Goal: Task Accomplishment & Management: Manage account settings

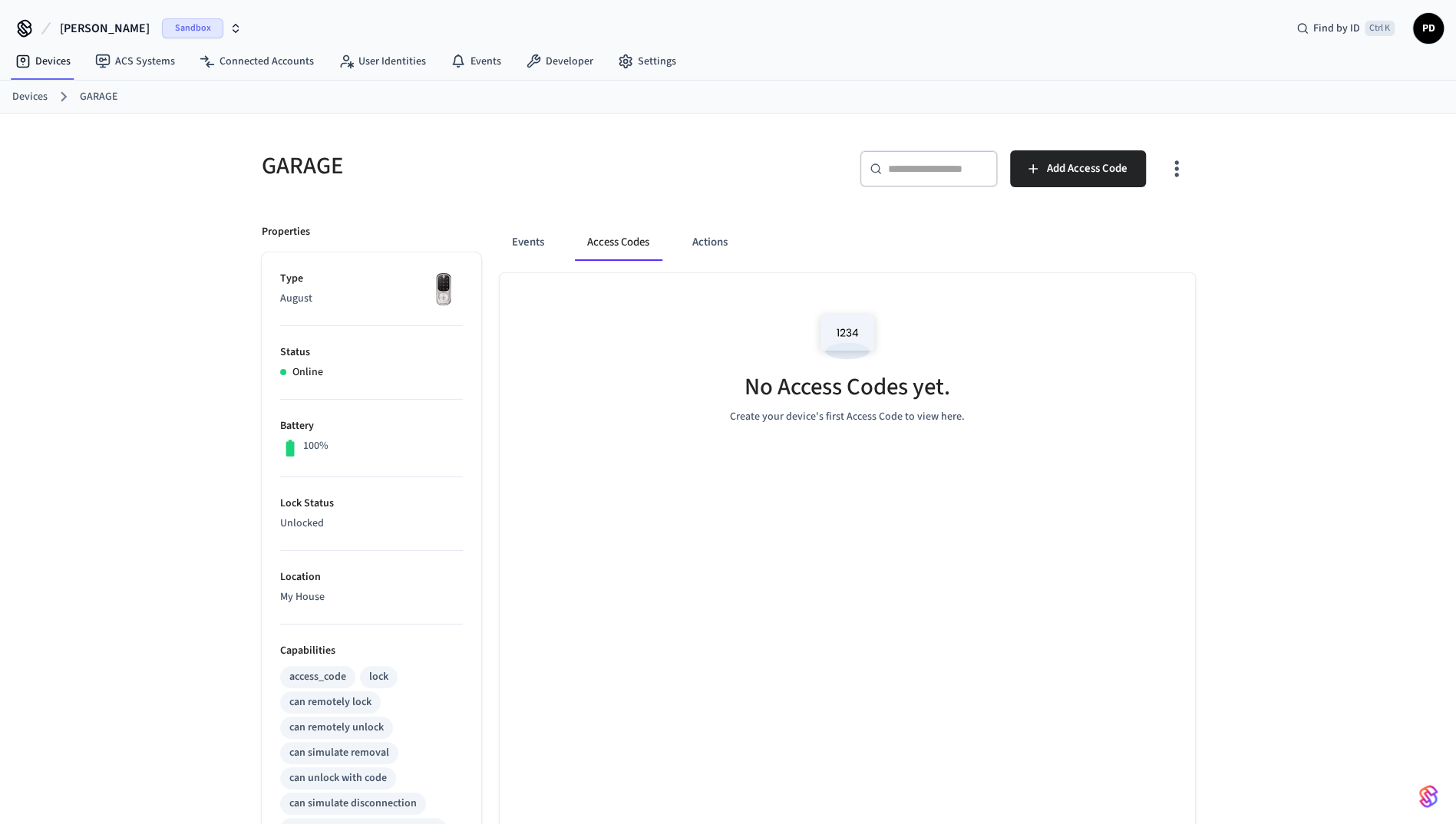
click at [113, 33] on span "dev-bogdan" at bounding box center [105, 28] width 90 height 18
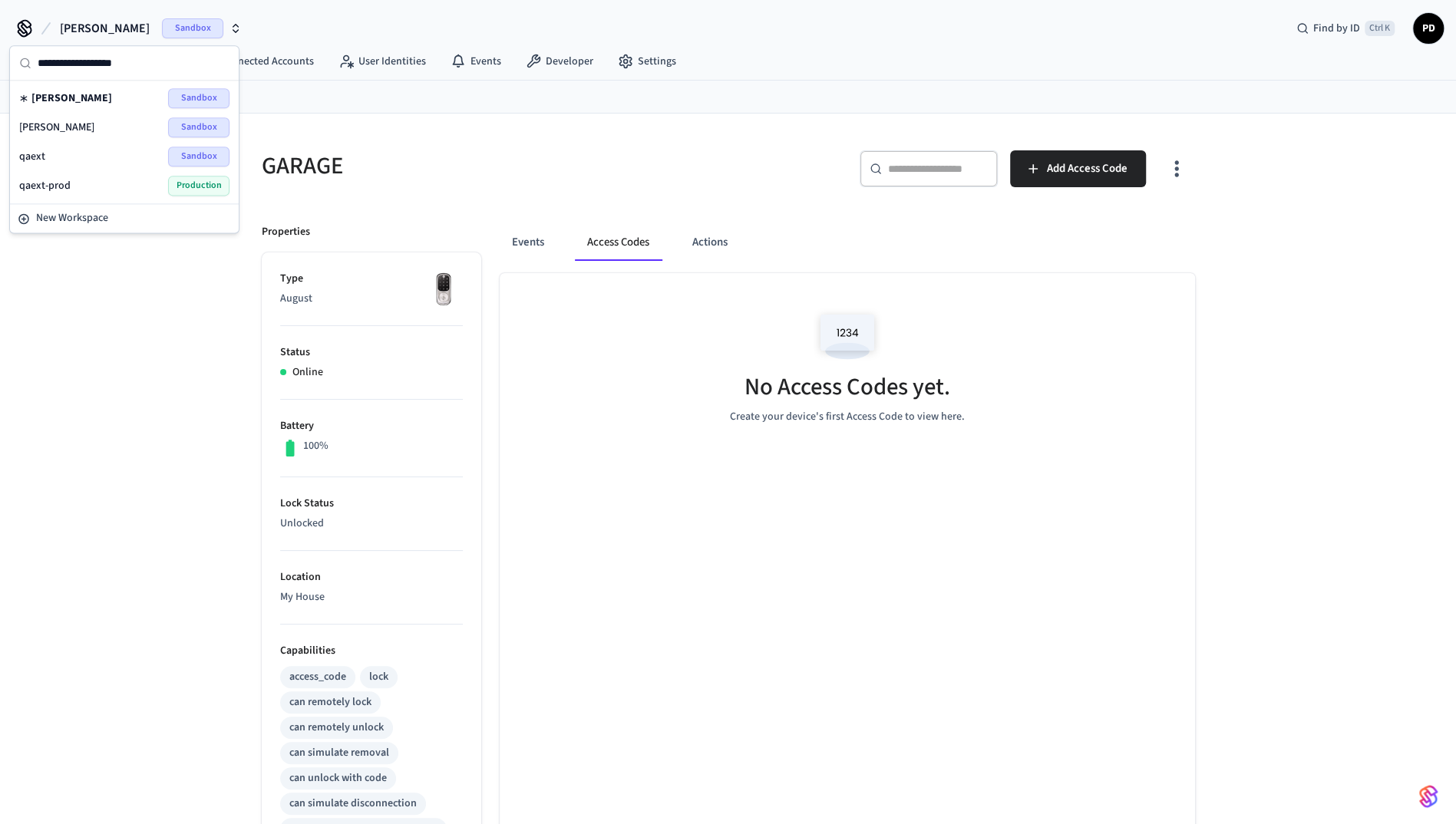
click at [101, 126] on div "dev-marcel Sandbox" at bounding box center [124, 127] width 210 height 20
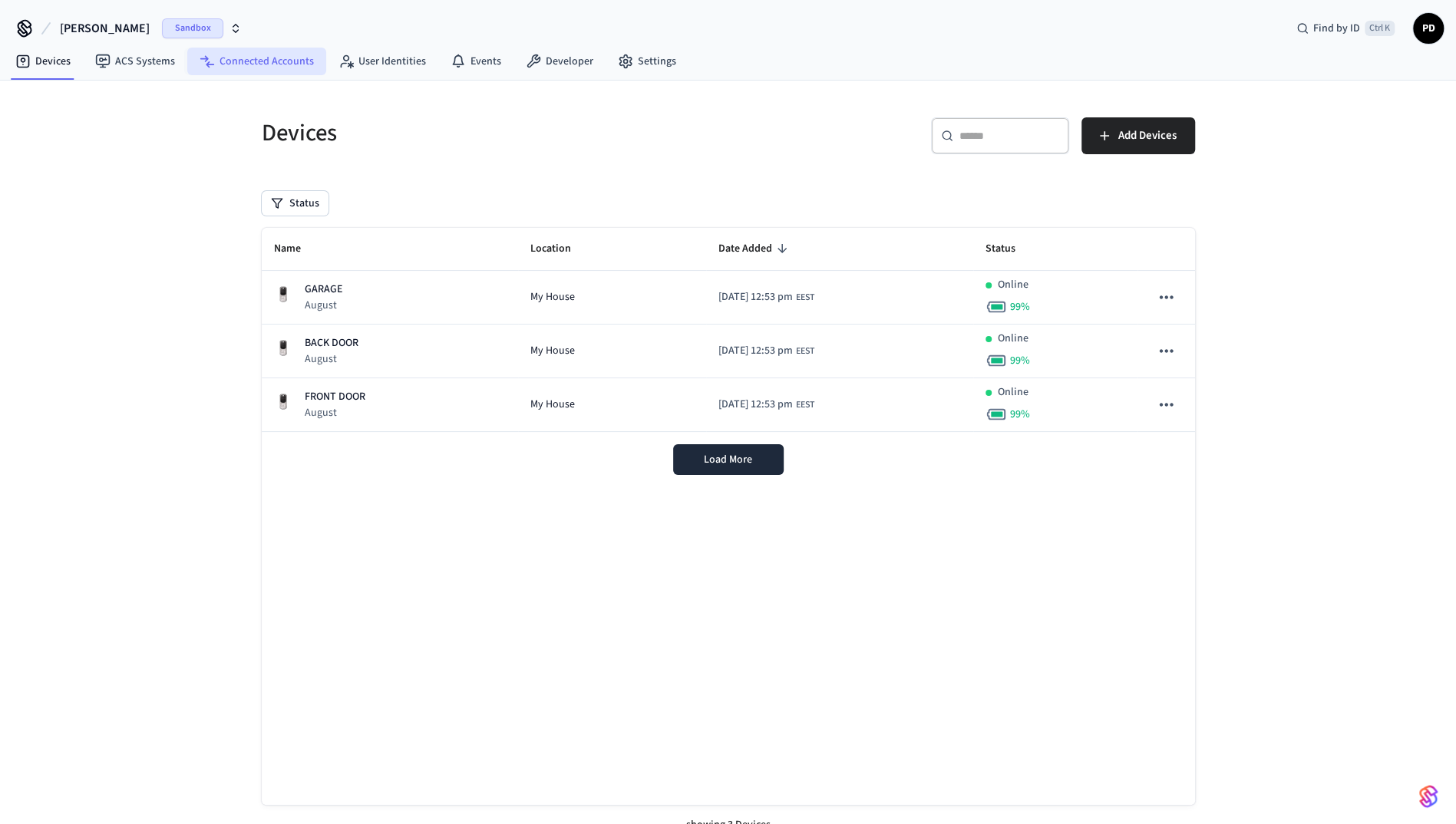
click at [216, 51] on link "Connected Accounts" at bounding box center [257, 61] width 139 height 27
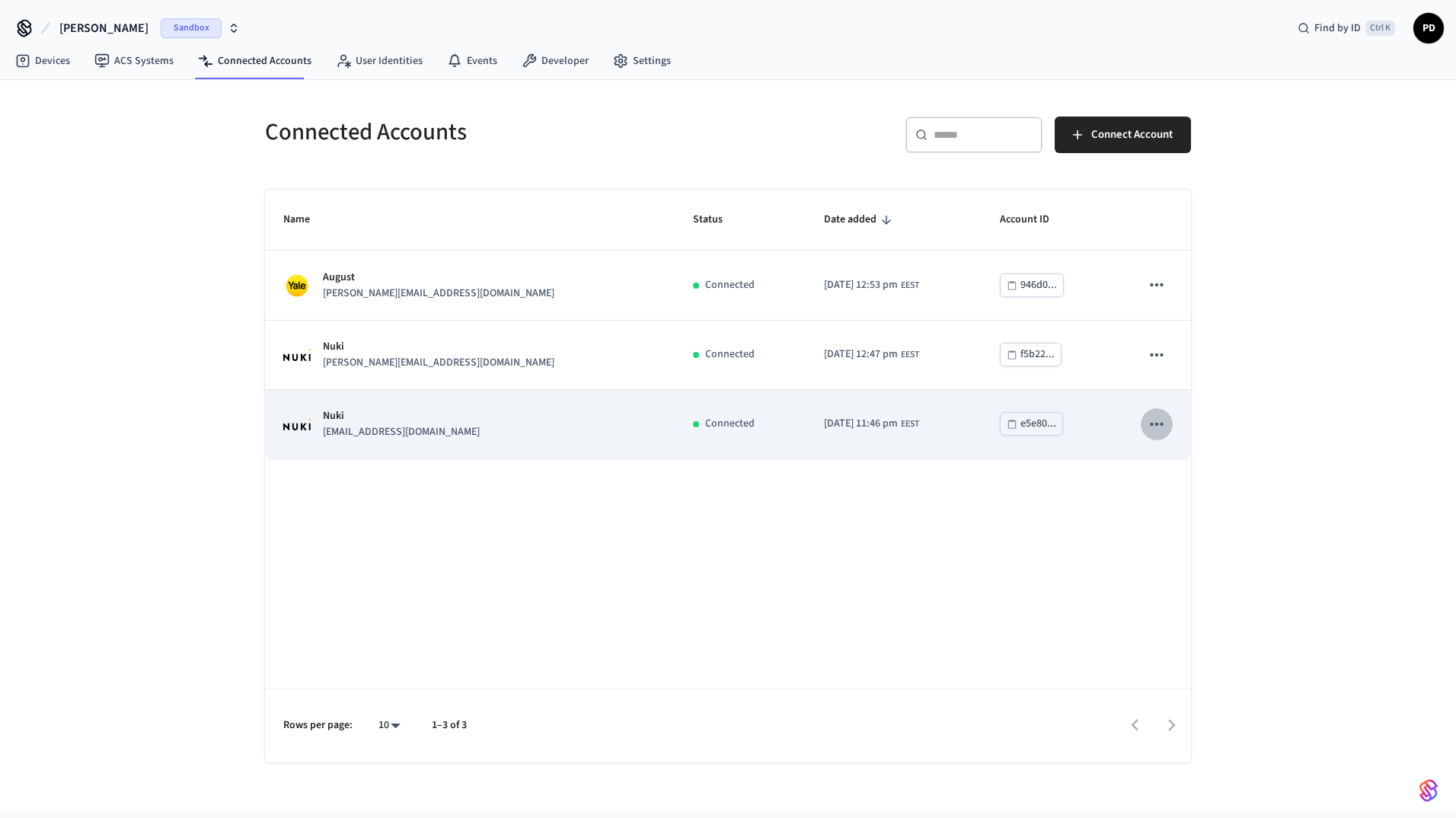
click at [1153, 423] on icon "sticky table" at bounding box center [1156, 423] width 13 height 3
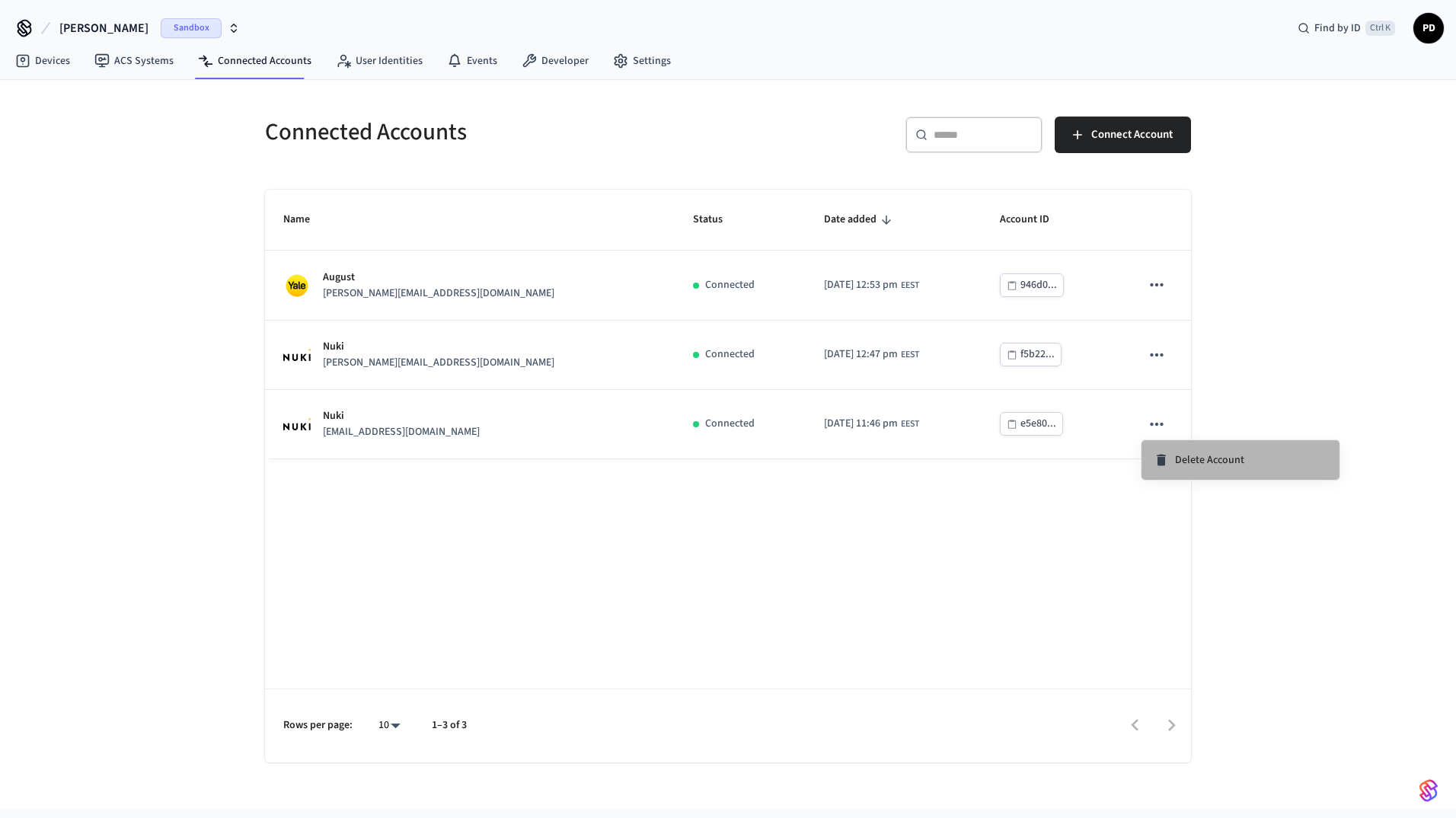
click at [1191, 455] on span "Delete Account" at bounding box center [1209, 459] width 69 height 15
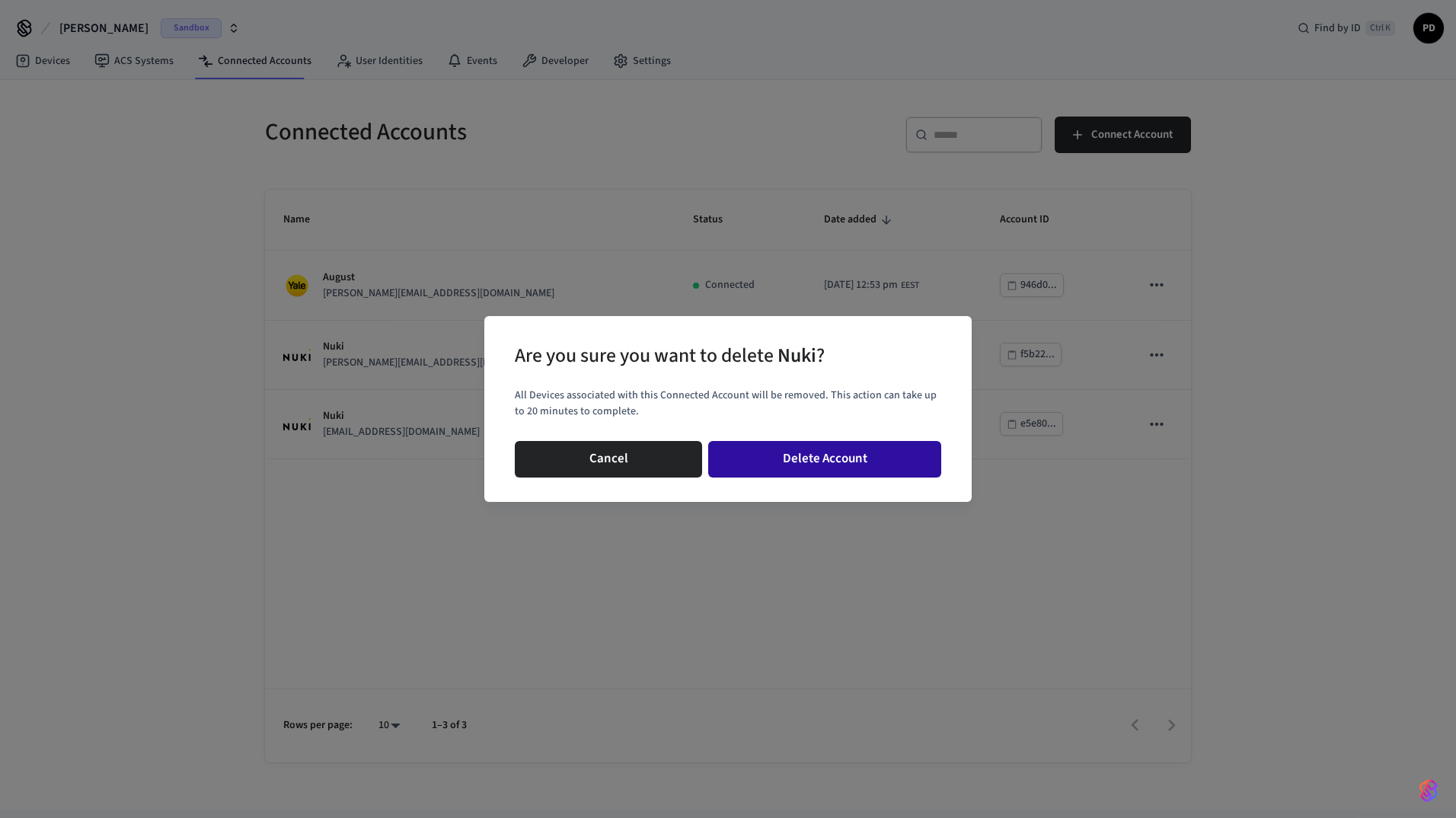
click at [897, 469] on button "Delete Account" at bounding box center [824, 459] width 233 height 37
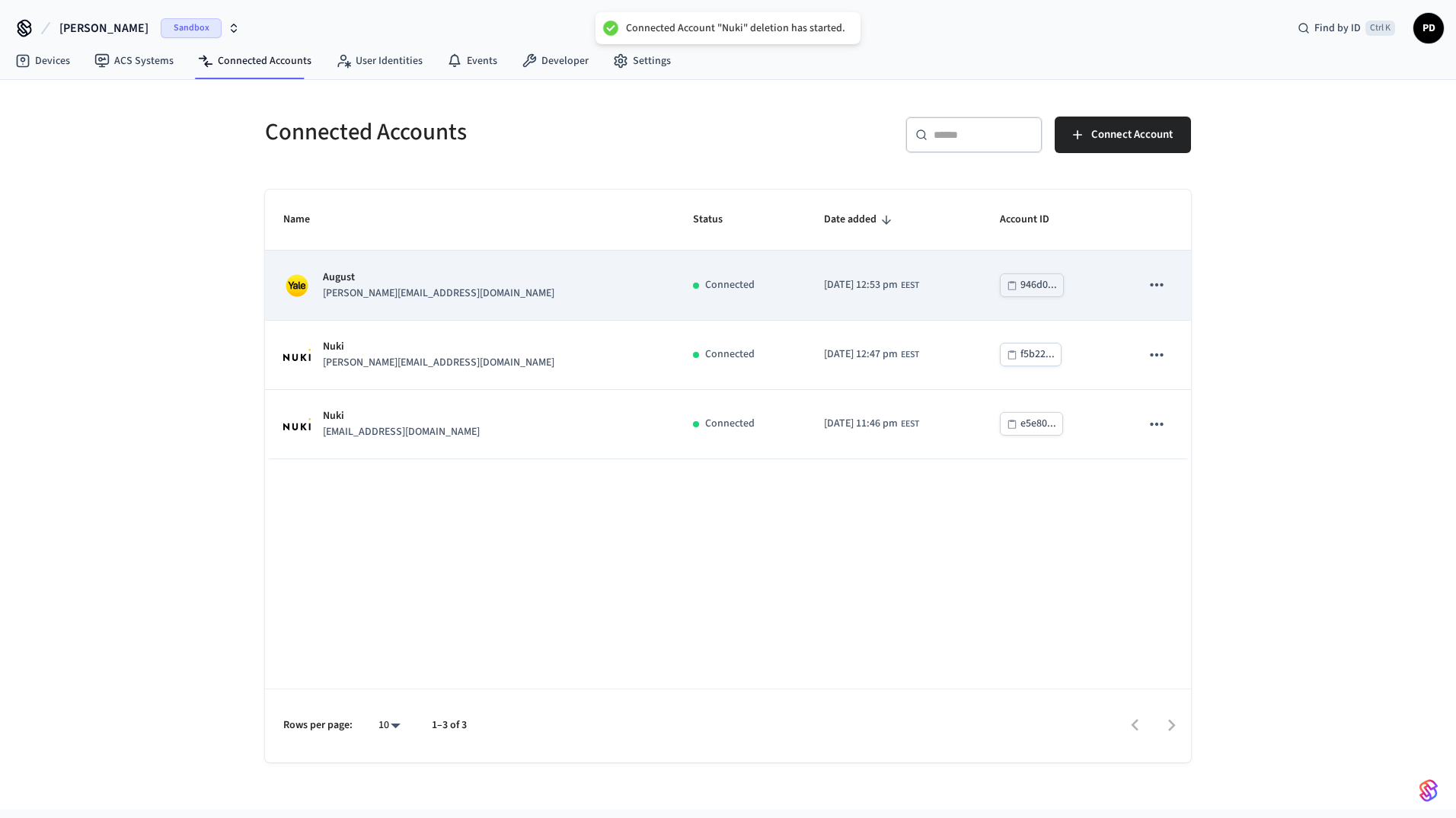
click at [1165, 290] on icon "sticky table" at bounding box center [1157, 285] width 20 height 20
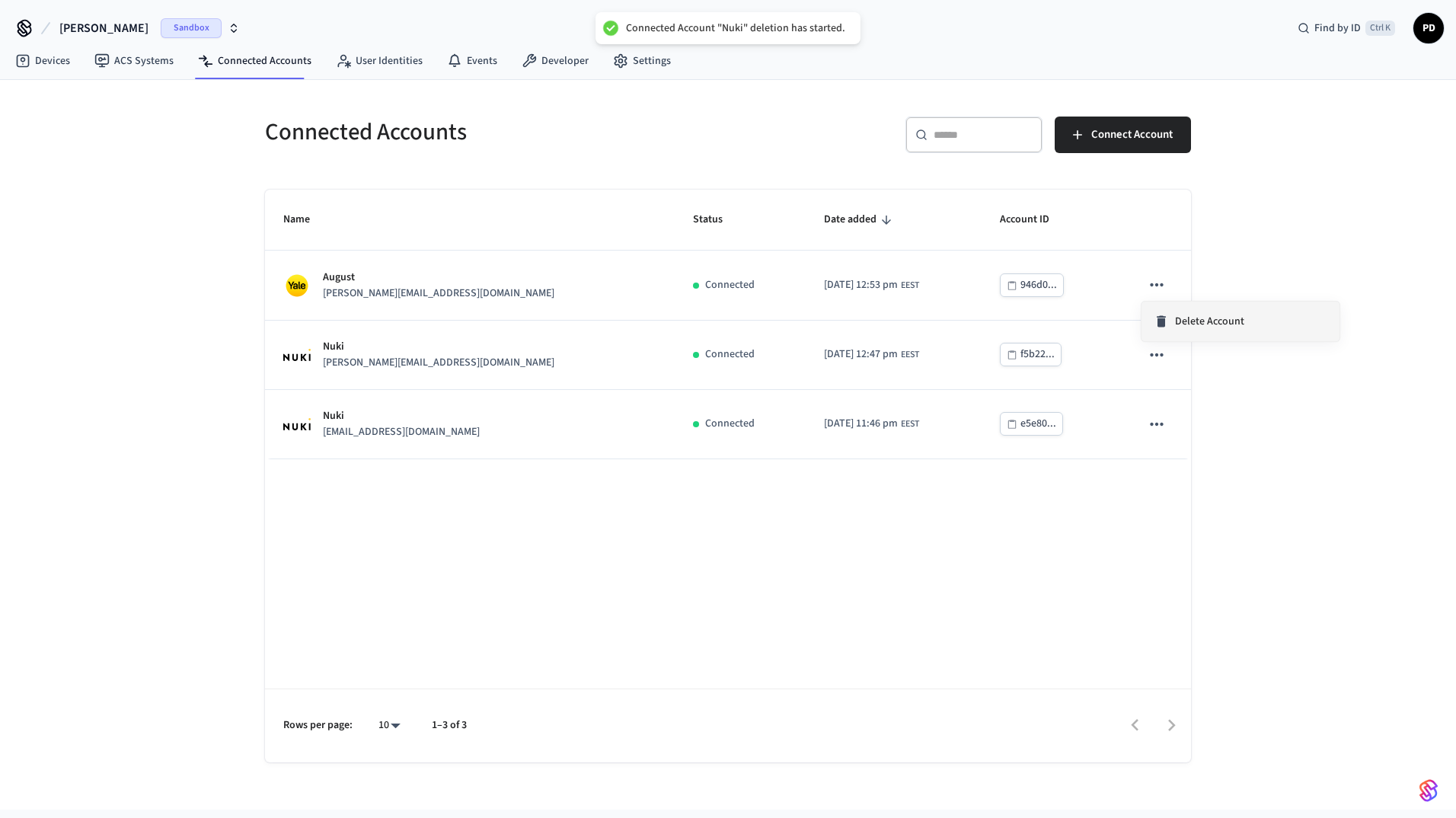
click at [1185, 321] on span "Delete Account" at bounding box center [1209, 320] width 69 height 15
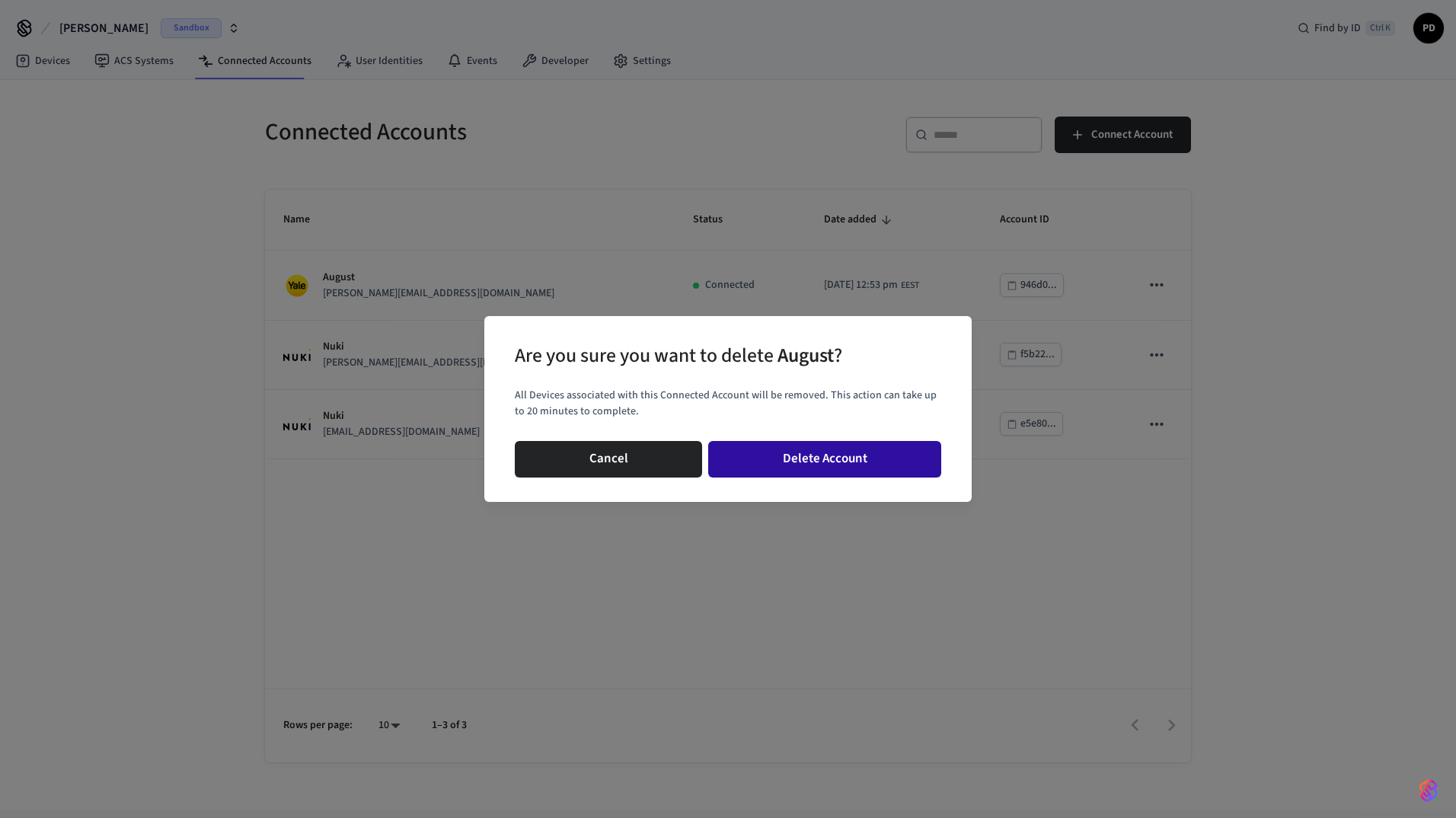
click at [869, 451] on button "Delete Account" at bounding box center [824, 459] width 233 height 37
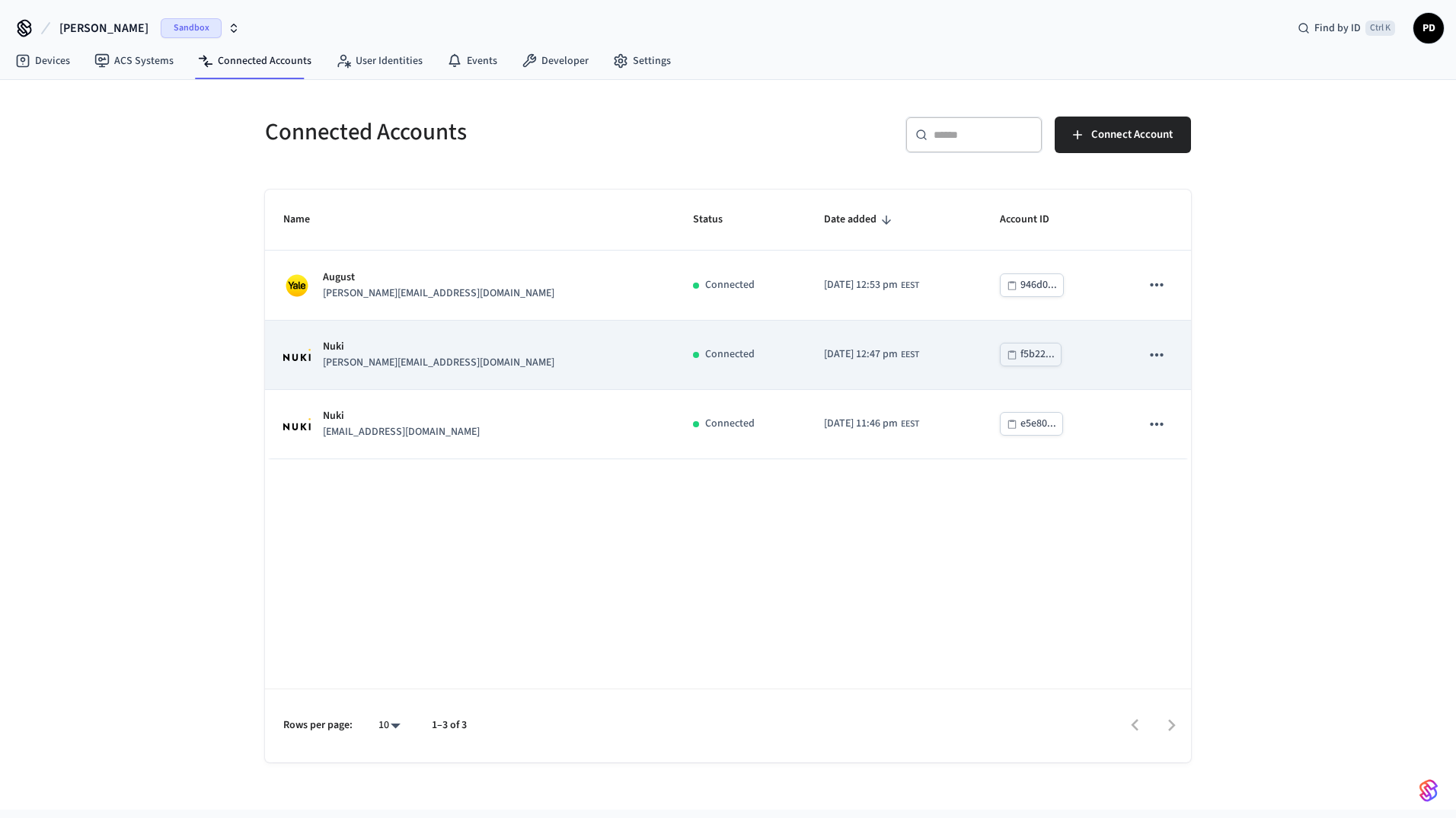
click at [1020, 358] on div "f5b22..." at bounding box center [1037, 354] width 34 height 19
